Goal: Information Seeking & Learning: Learn about a topic

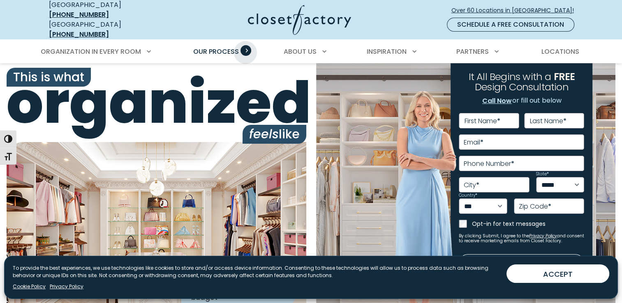
click at [245, 46] on span "Primary Menu" at bounding box center [245, 50] width 11 height 11
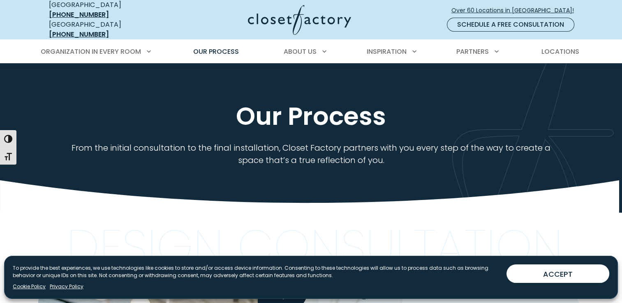
scroll to position [265, 0]
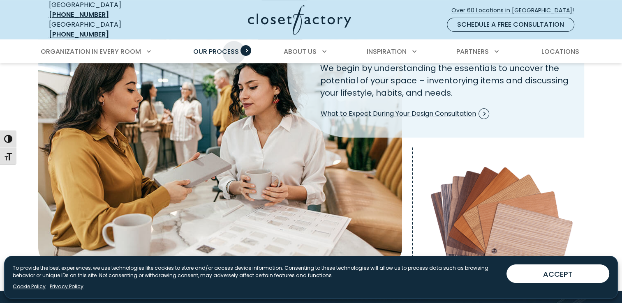
click at [234, 47] on span "Our Process" at bounding box center [216, 51] width 46 height 9
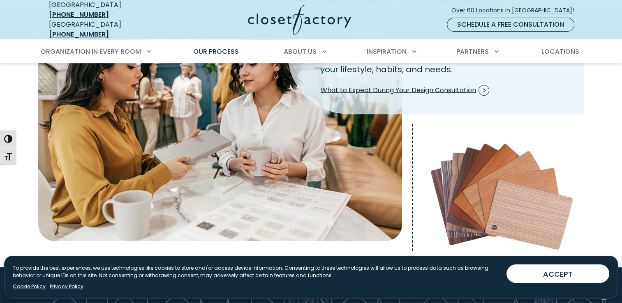
scroll to position [286, 0]
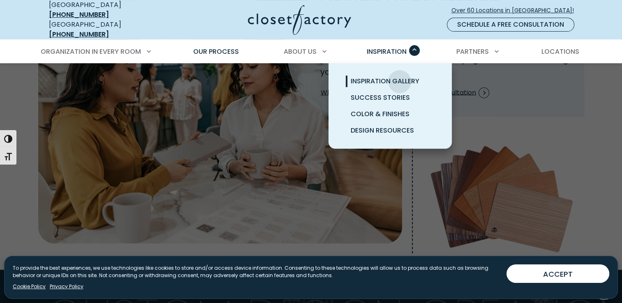
click at [399, 76] on span "Inspiration Gallery" at bounding box center [384, 80] width 69 height 9
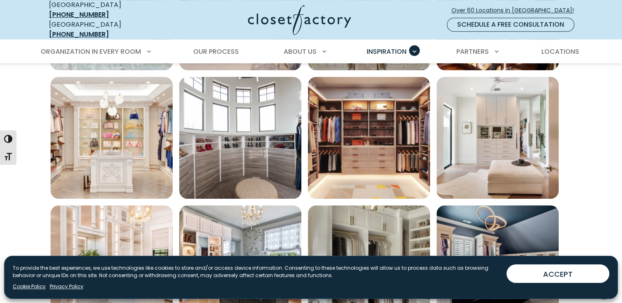
scroll to position [523, 0]
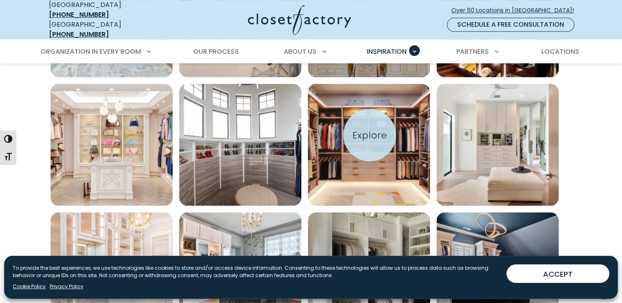
click at [369, 135] on img "Open inspiration gallery to preview enlarged image" at bounding box center [369, 145] width 122 height 122
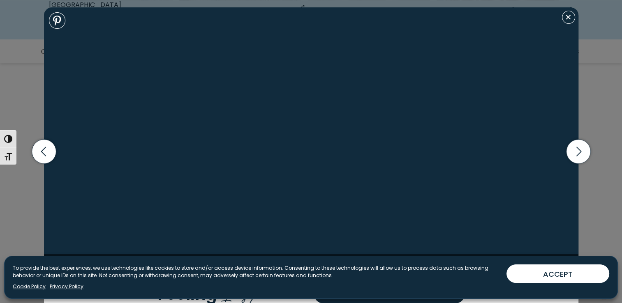
click at [369, 135] on img at bounding box center [311, 140] width 534 height 267
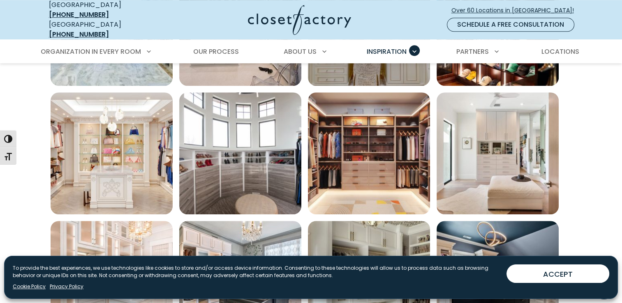
scroll to position [510, 0]
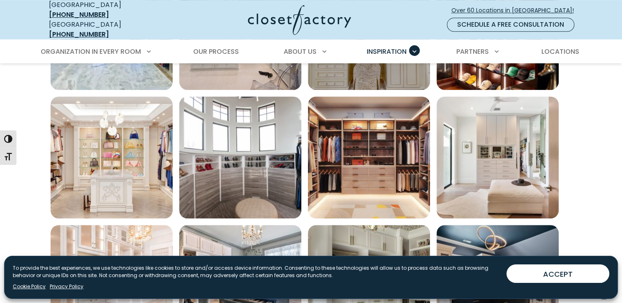
click at [362, 157] on img "Open inspiration gallery to preview enlarged image" at bounding box center [369, 158] width 122 height 122
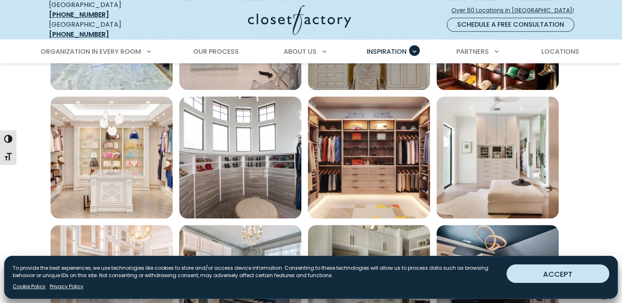
click at [550, 274] on button "ACCEPT" at bounding box center [557, 274] width 103 height 18
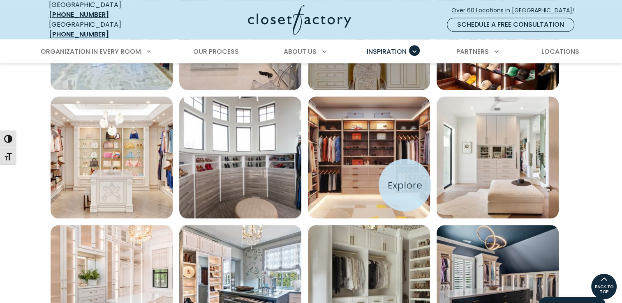
click at [405, 185] on img "Open inspiration gallery to preview enlarged image" at bounding box center [369, 158] width 122 height 122
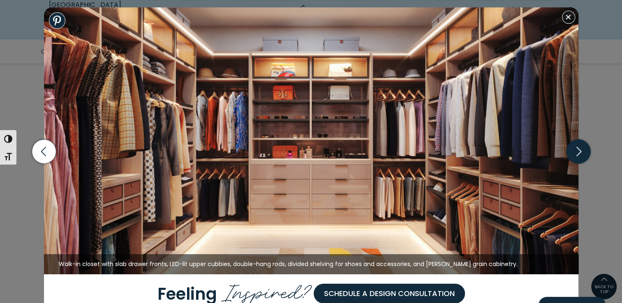
click at [577, 152] on icon "button" at bounding box center [578, 152] width 24 height 24
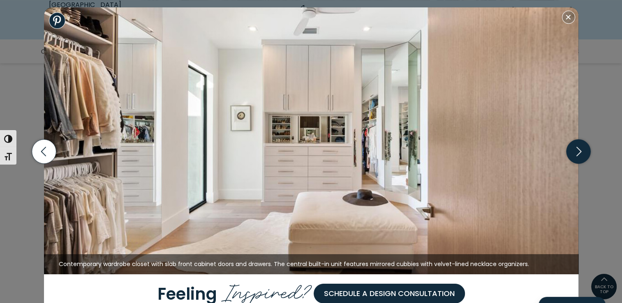
click at [577, 152] on icon "button" at bounding box center [578, 152] width 24 height 24
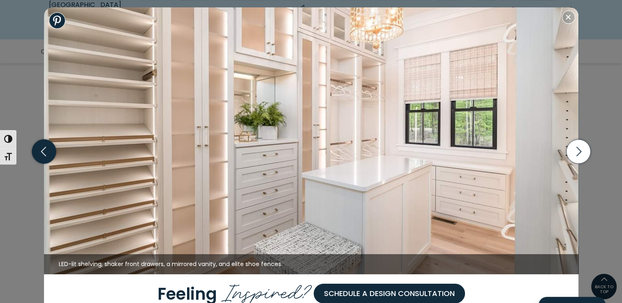
click at [46, 152] on icon "button" at bounding box center [44, 152] width 24 height 24
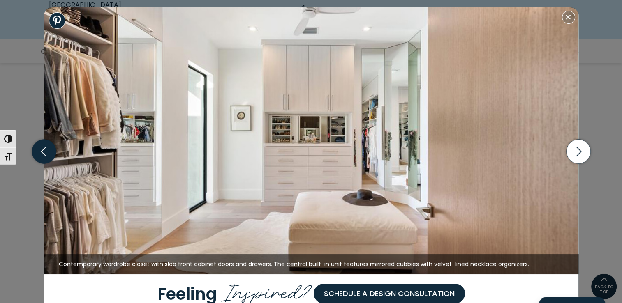
click at [46, 152] on icon "button" at bounding box center [44, 152] width 24 height 24
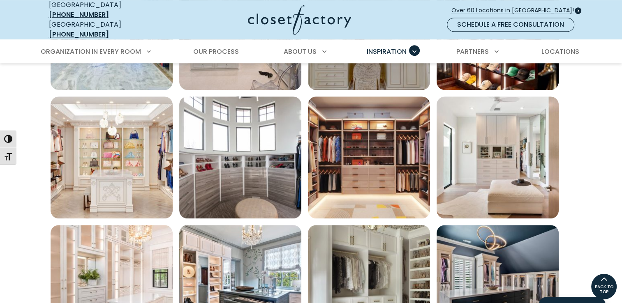
click at [504, 7] on span "Over 60 Locations in [GEOGRAPHIC_DATA]!" at bounding box center [515, 10] width 129 height 9
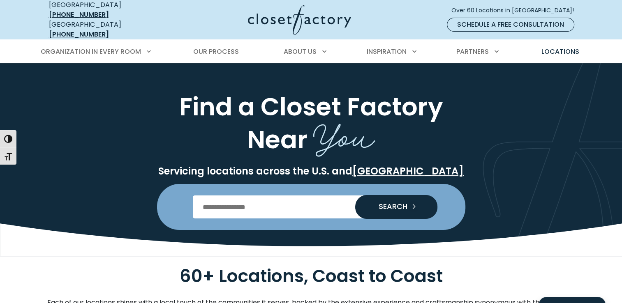
click at [228, 202] on input "Enter Postal Code" at bounding box center [311, 207] width 236 height 23
type input "*****"
click at [387, 203] on span "SEARCH" at bounding box center [389, 206] width 35 height 7
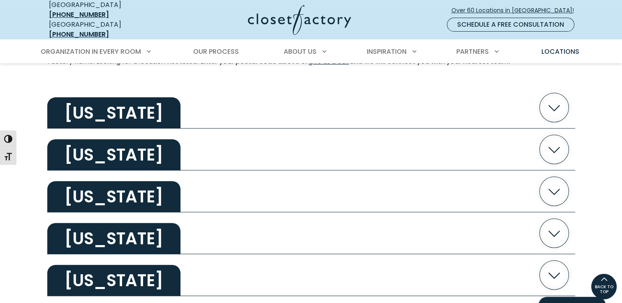
scroll to position [251, 0]
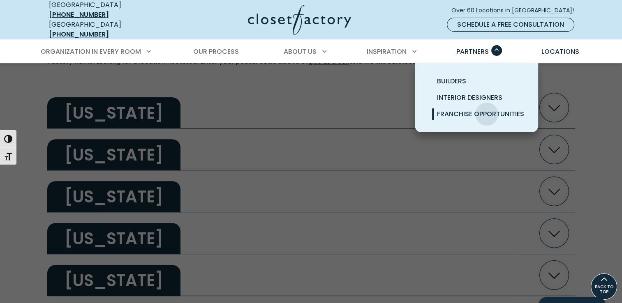
click at [486, 109] on span "Franchise Opportunities" at bounding box center [480, 113] width 87 height 9
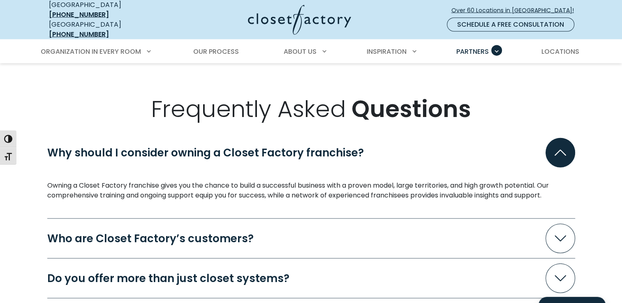
scroll to position [1929, 0]
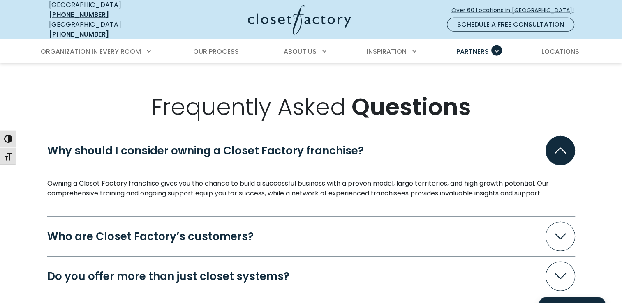
click at [560, 273] on icon "Accordion" at bounding box center [560, 276] width 12 height 6
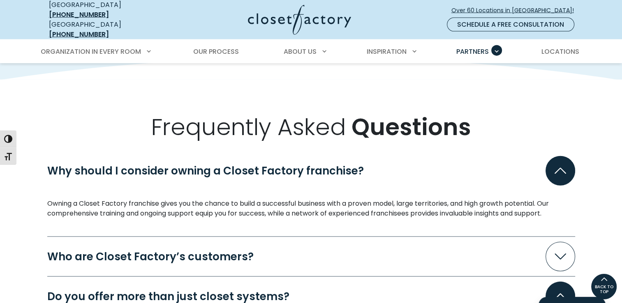
scroll to position [1908, 0]
